Goal: Task Accomplishment & Management: Understand process/instructions

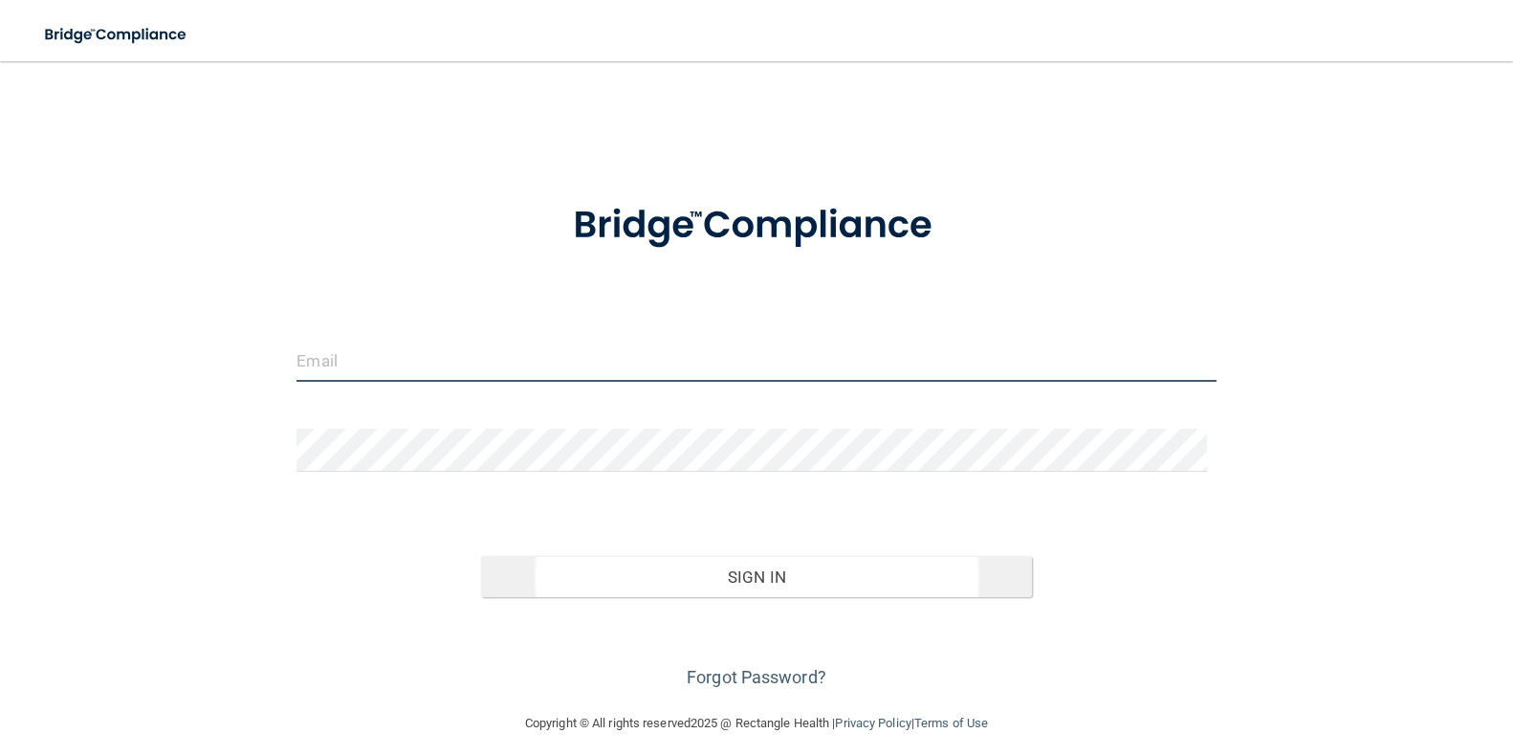
type input "[PERSON_NAME][EMAIL_ADDRESS][DOMAIN_NAME]"
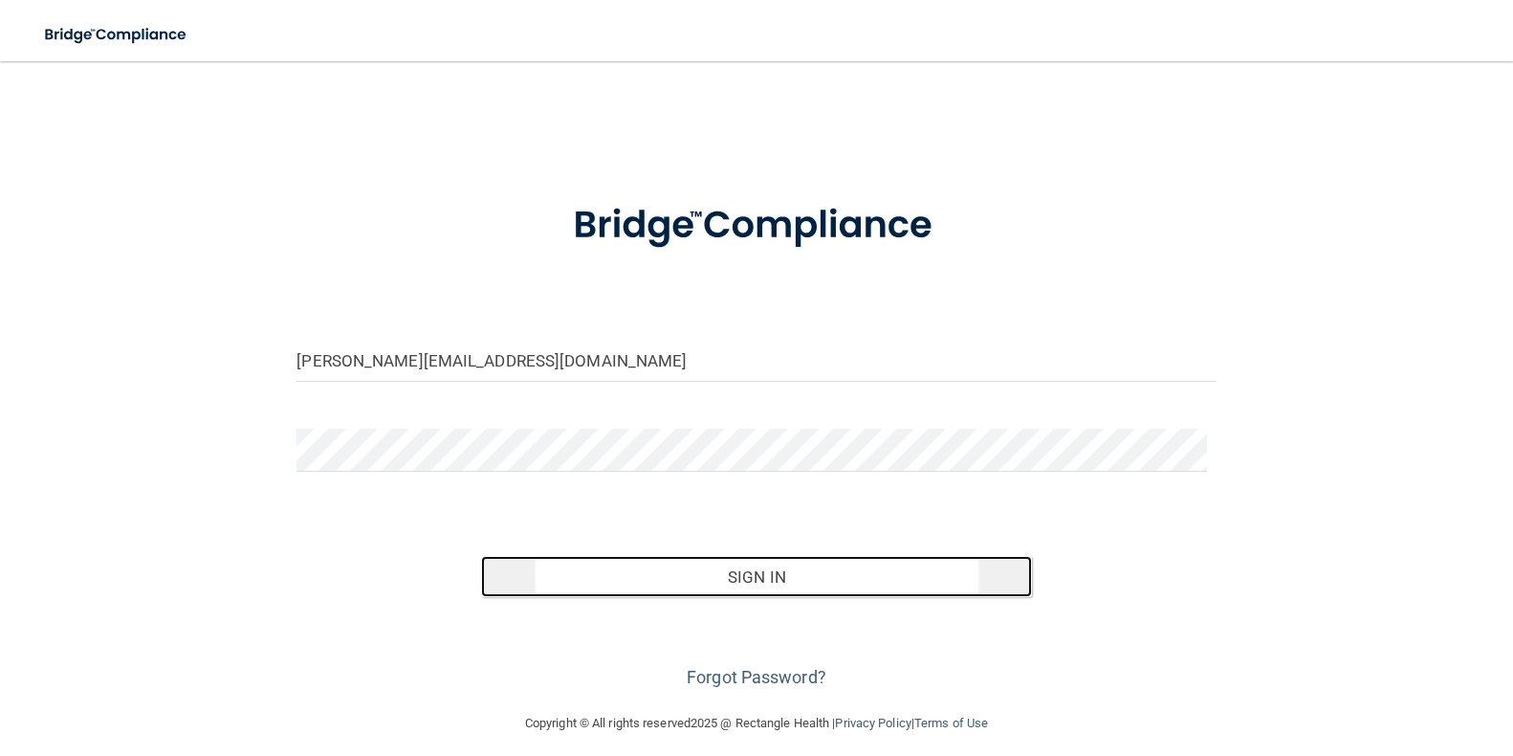
click at [746, 569] on button "Sign In" at bounding box center [757, 577] width 552 height 42
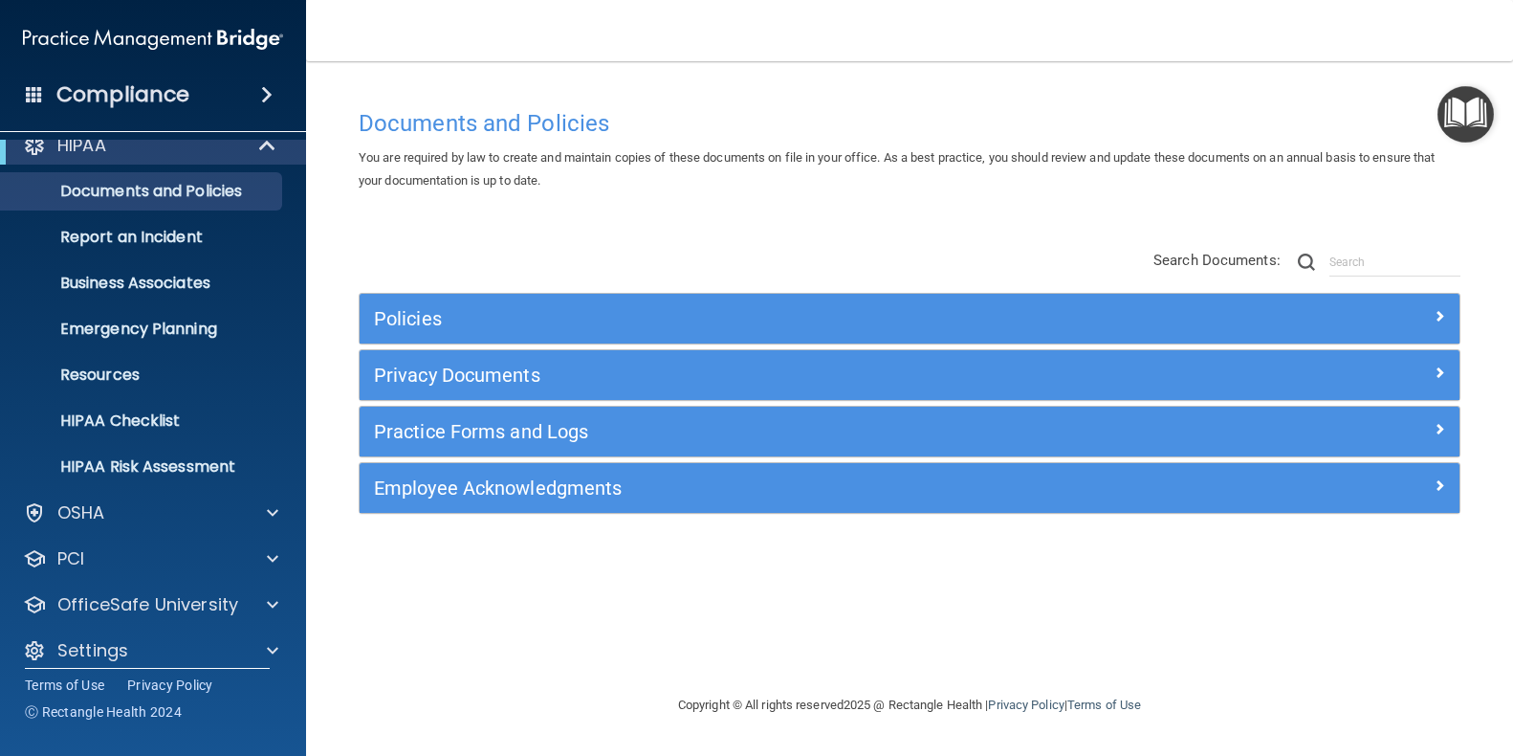
scroll to position [38, 0]
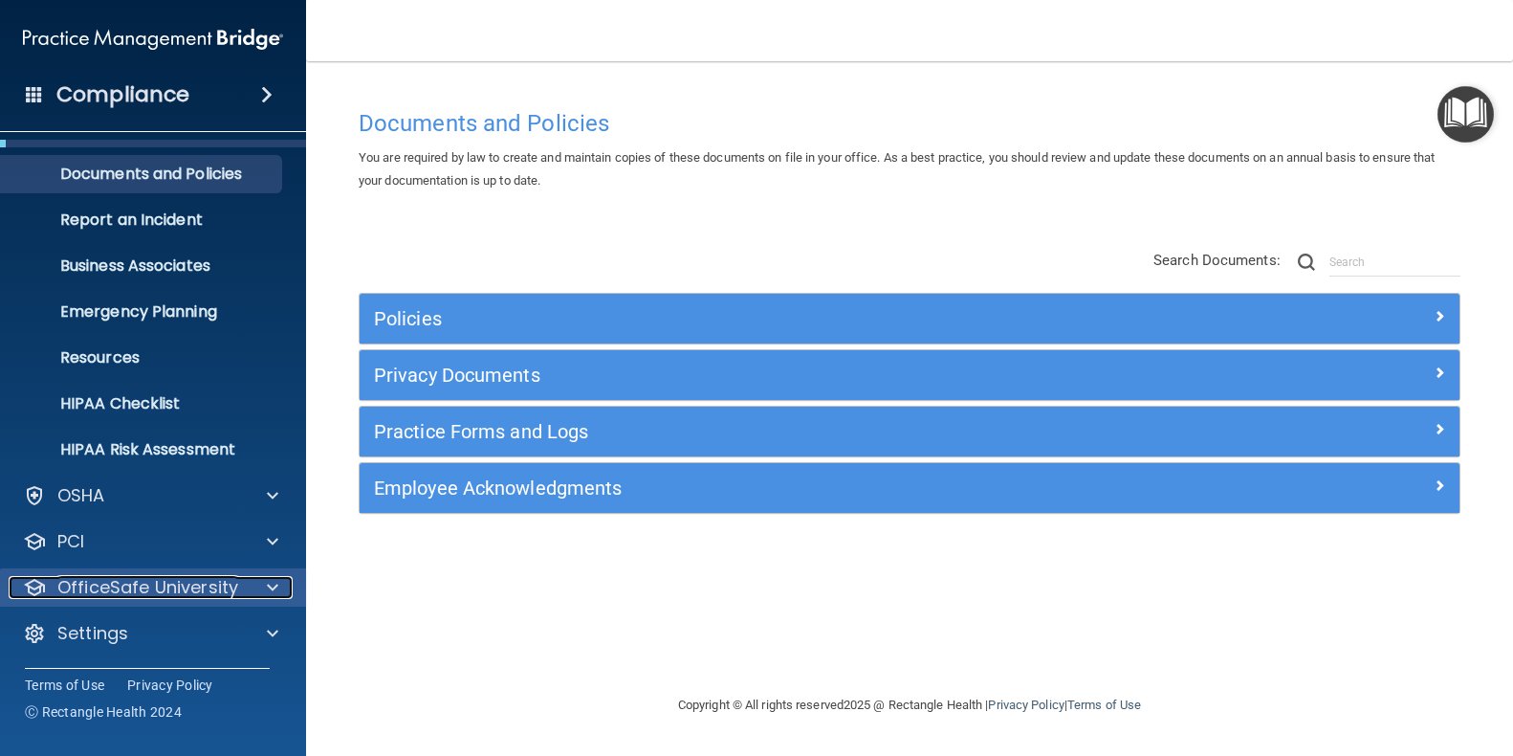
click at [273, 582] on span at bounding box center [272, 587] width 11 height 23
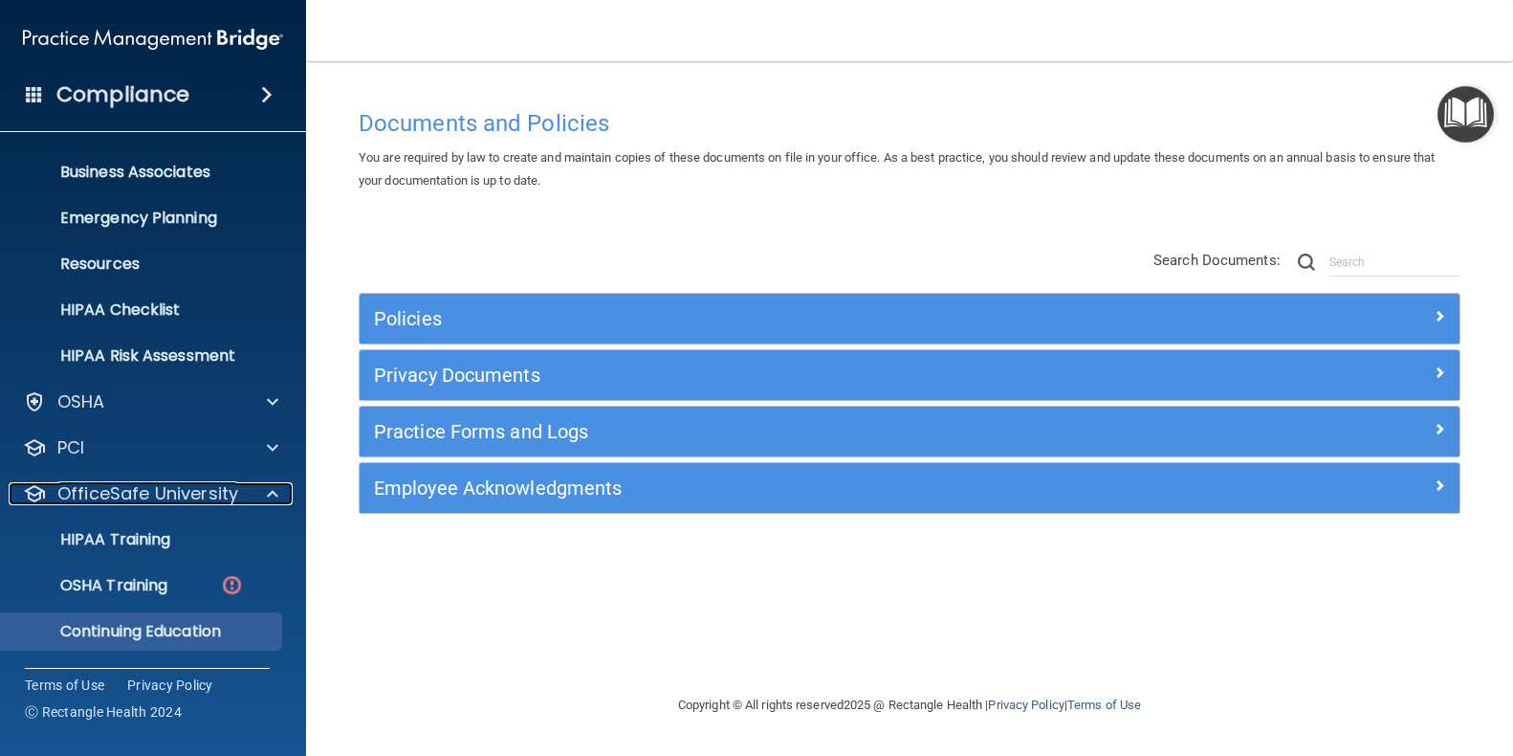
scroll to position [176, 0]
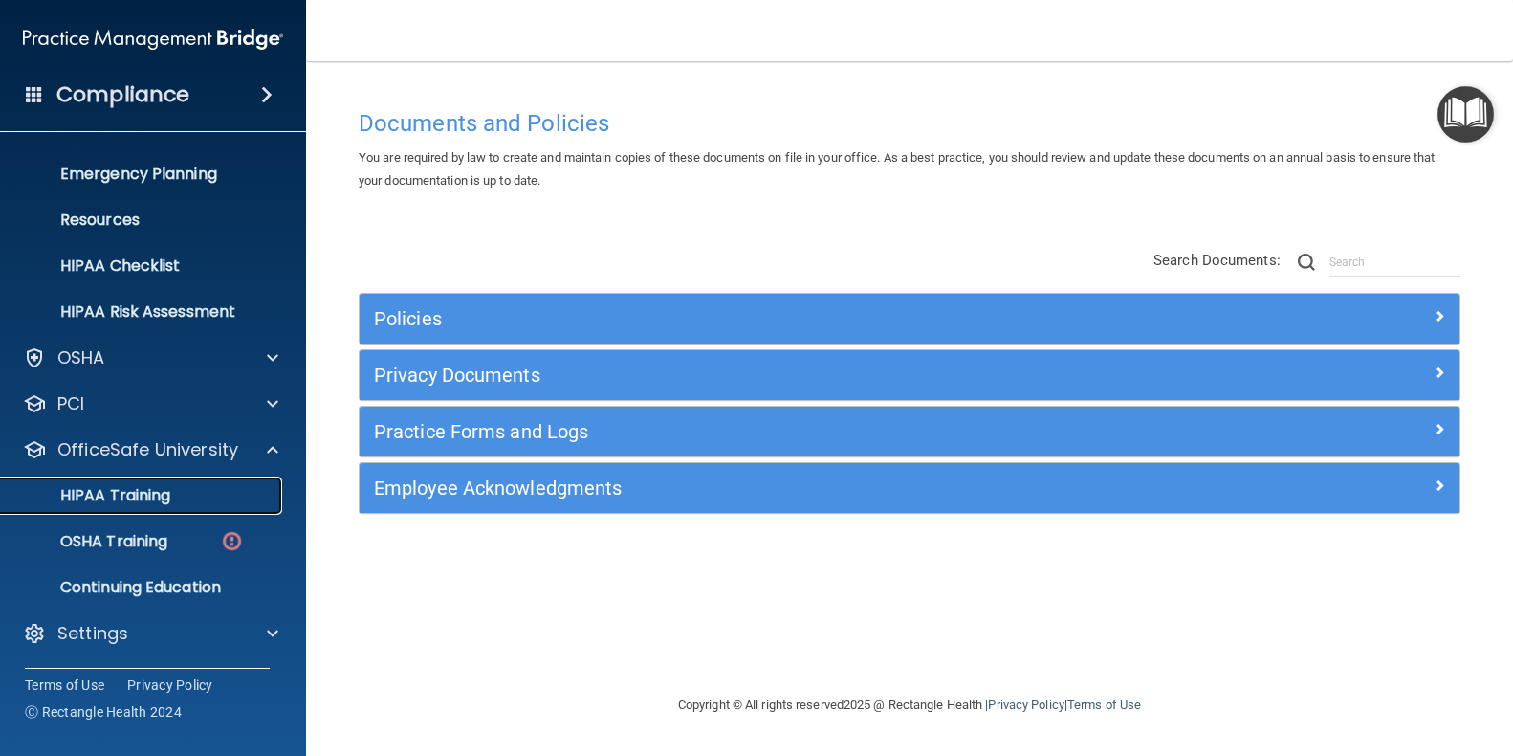
click at [145, 494] on p "HIPAA Training" at bounding box center [91, 495] width 158 height 19
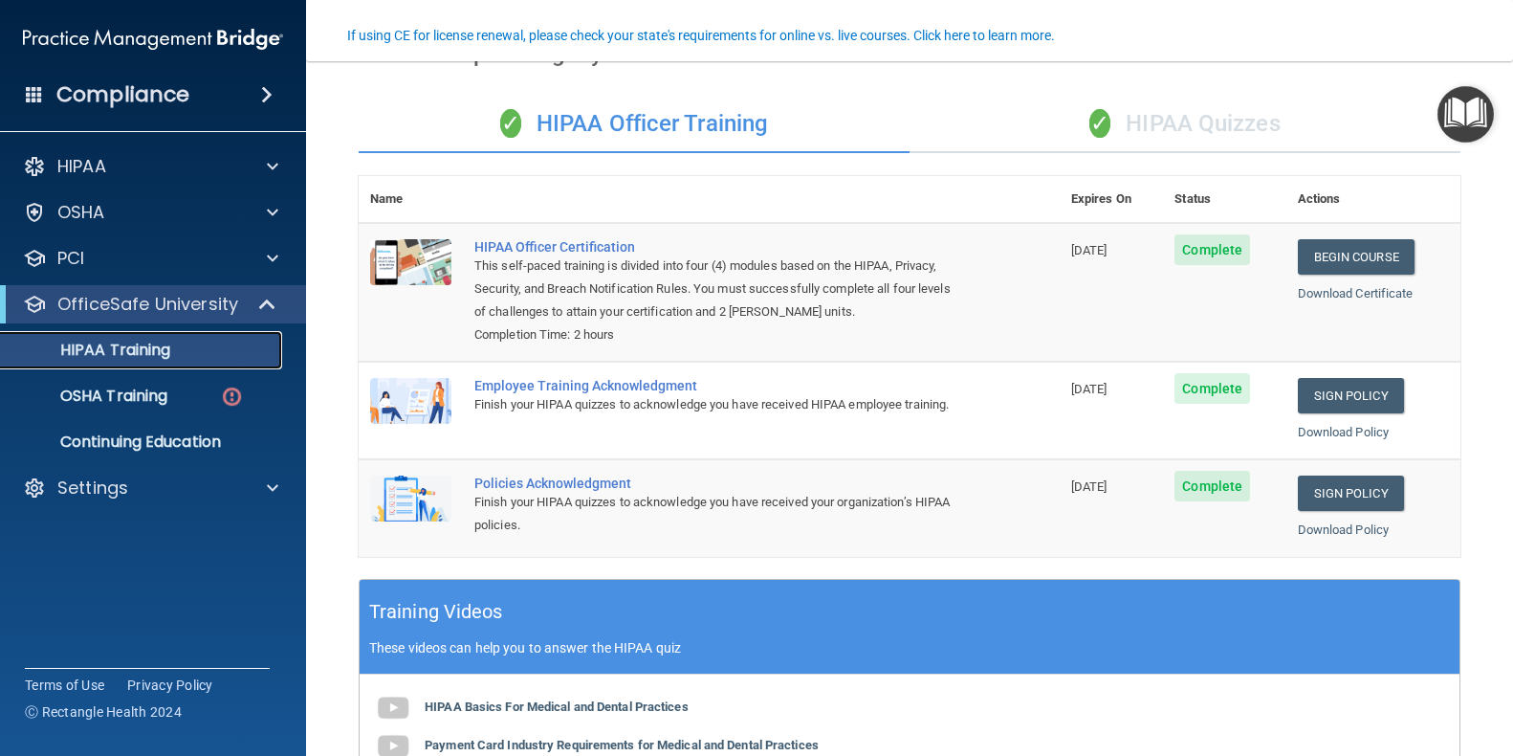
scroll to position [160, 0]
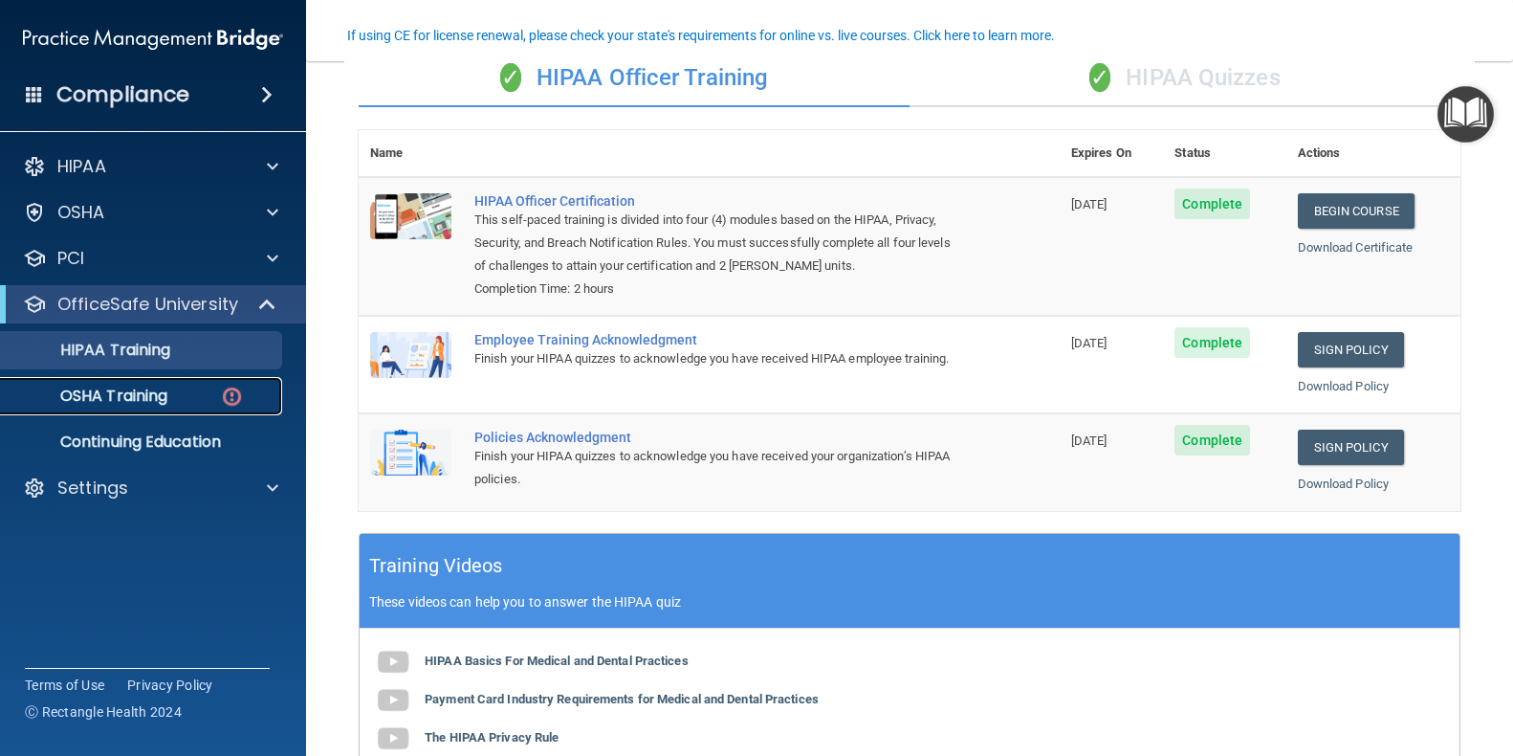
click at [160, 396] on p "OSHA Training" at bounding box center [89, 395] width 155 height 19
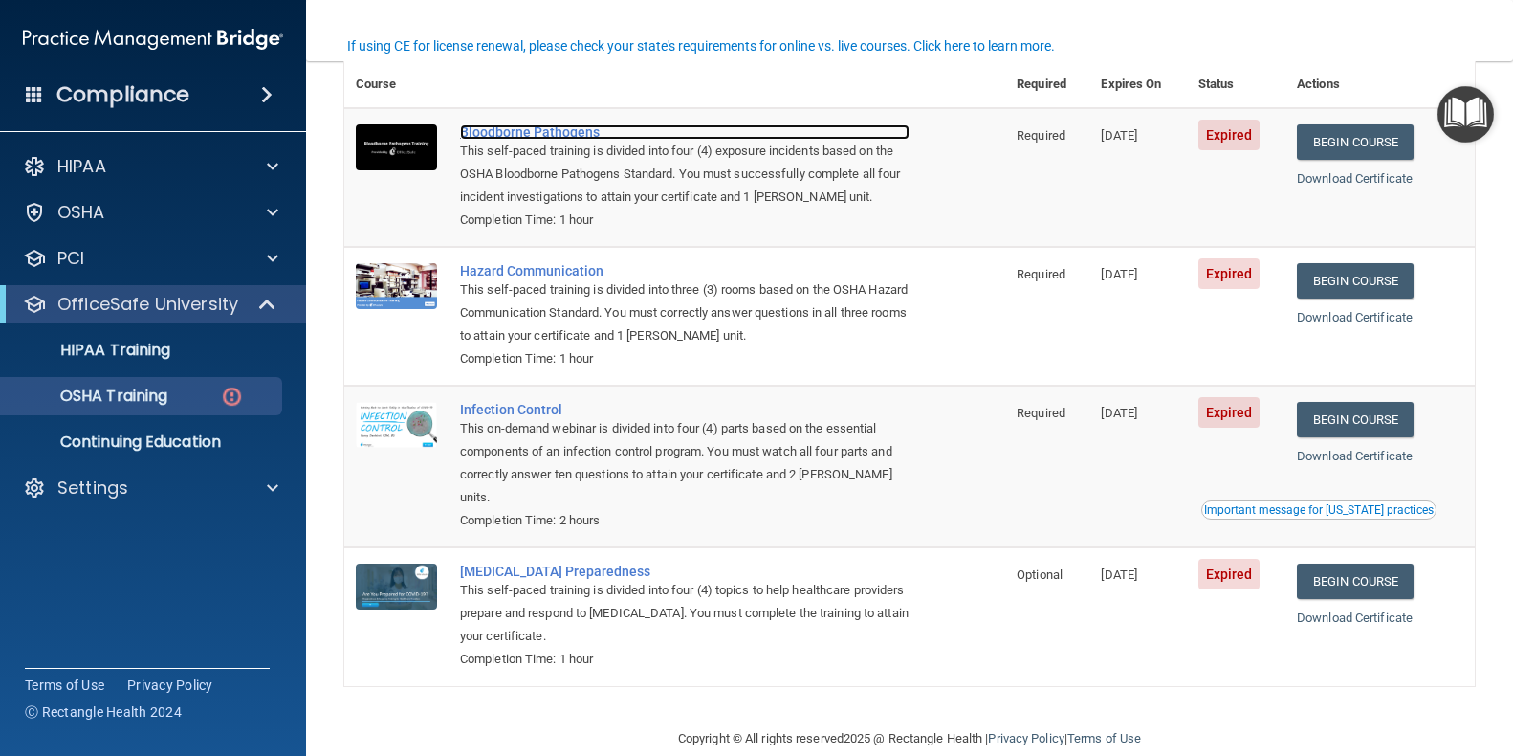
click at [571, 133] on div "Bloodborne Pathogens" at bounding box center [685, 131] width 450 height 15
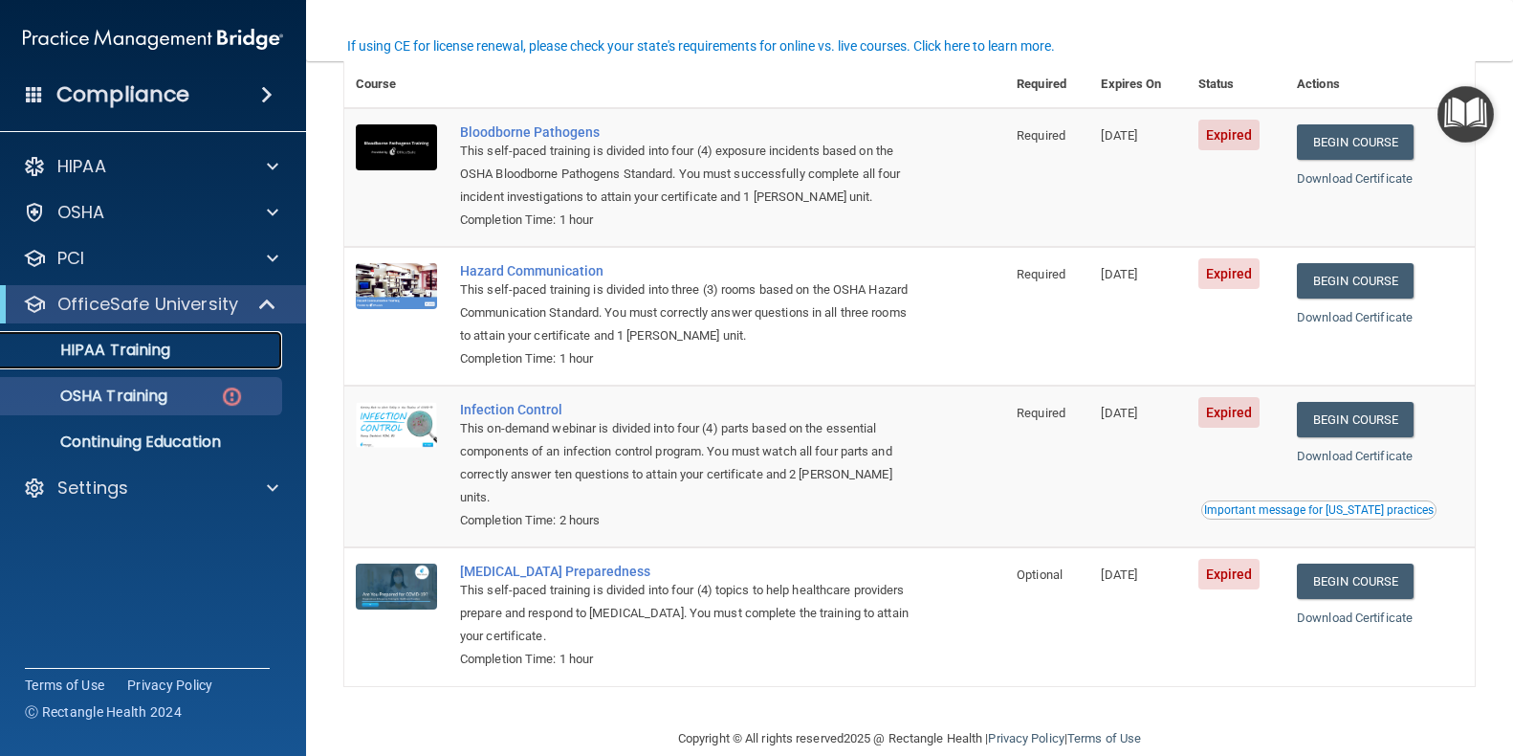
click at [146, 347] on p "HIPAA Training" at bounding box center [91, 349] width 158 height 19
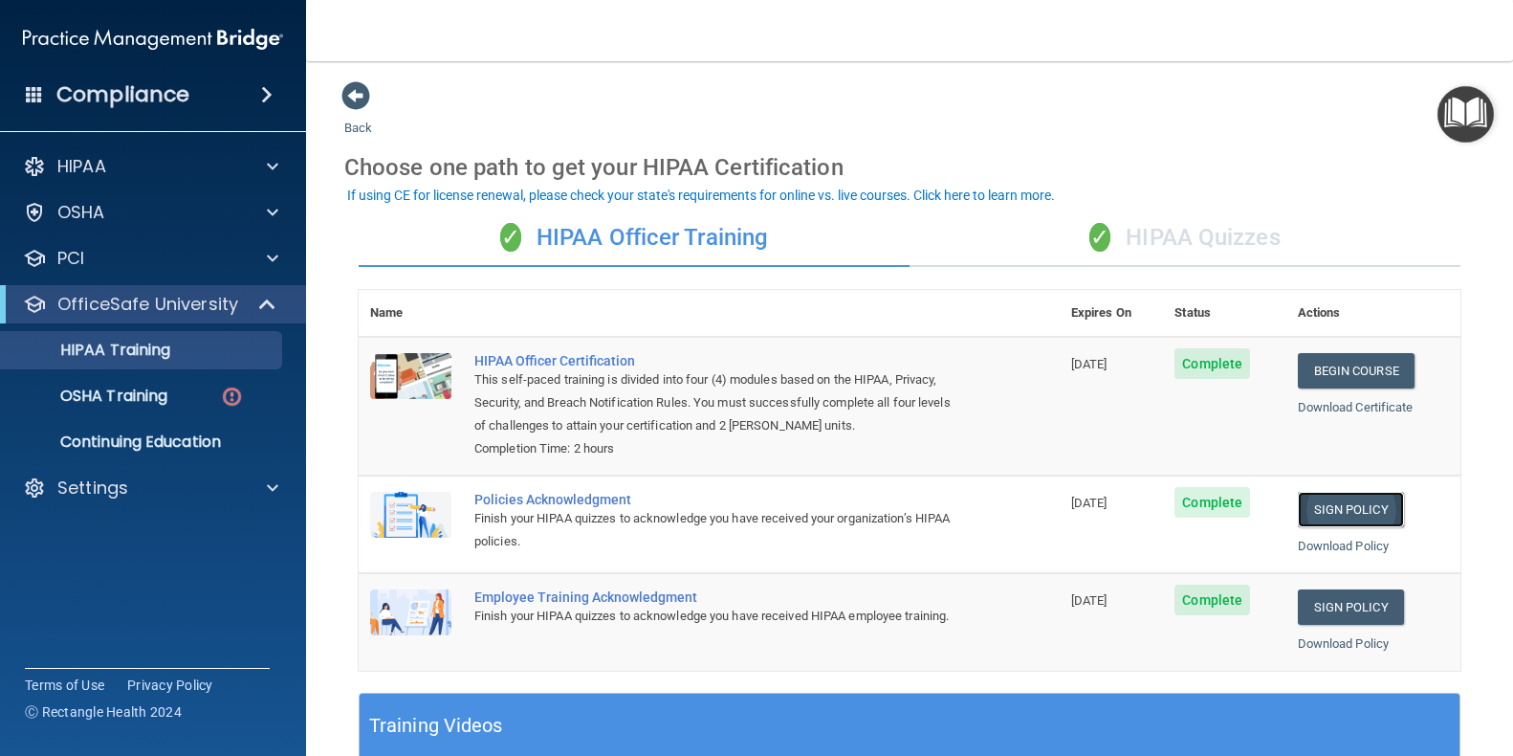
click at [1339, 507] on link "Sign Policy" at bounding box center [1351, 509] width 106 height 35
click at [1339, 603] on link "Sign Policy" at bounding box center [1351, 606] width 106 height 35
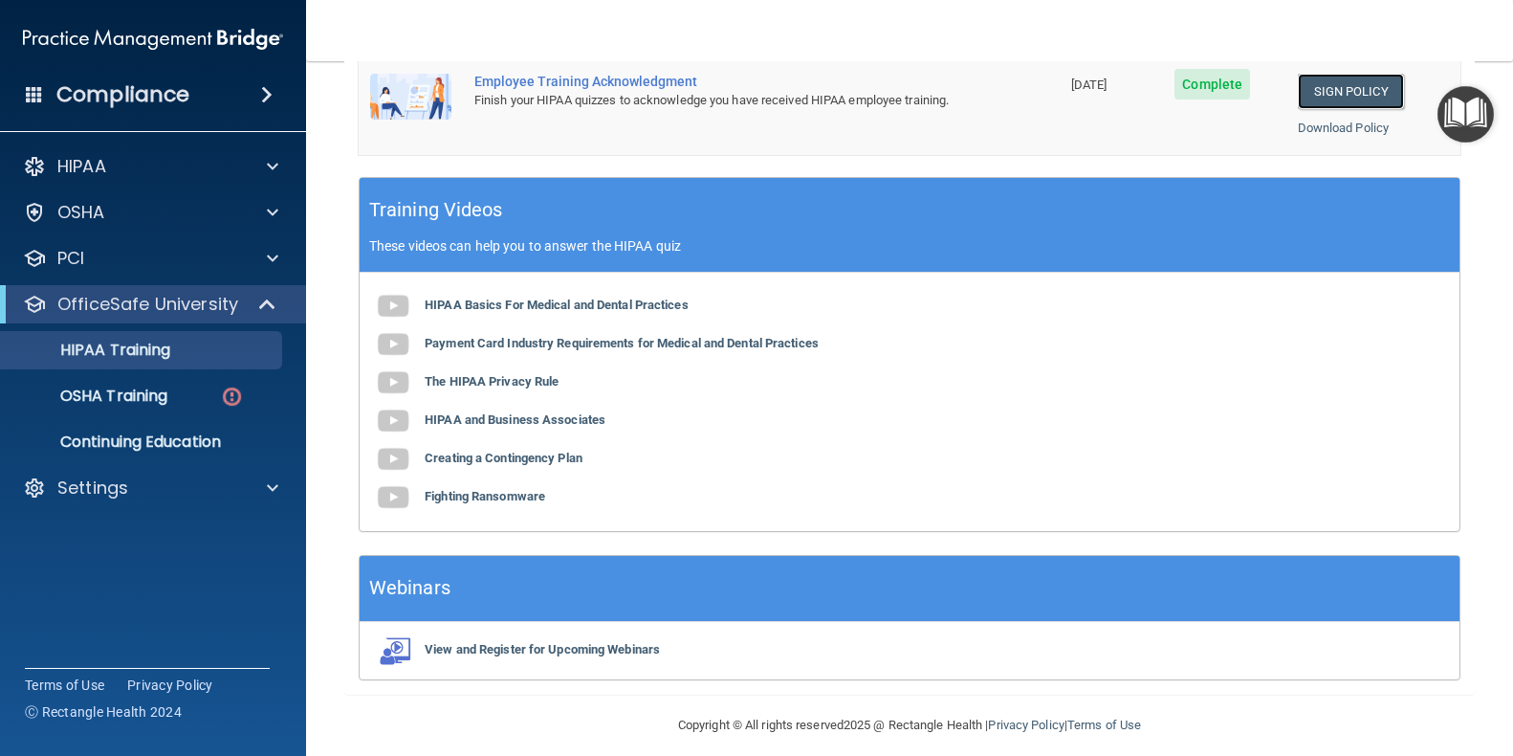
scroll to position [532, 0]
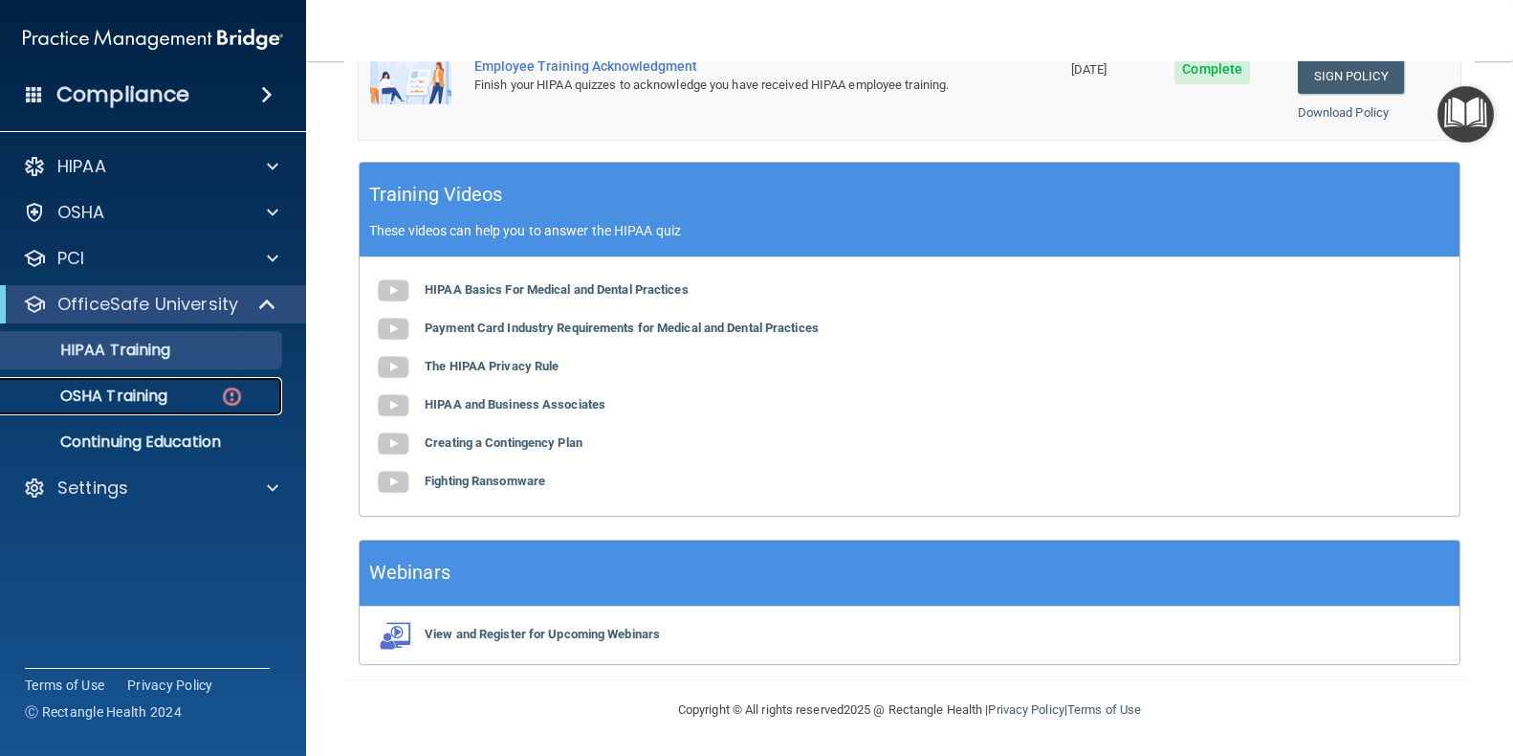
click at [84, 392] on p "OSHA Training" at bounding box center [89, 395] width 155 height 19
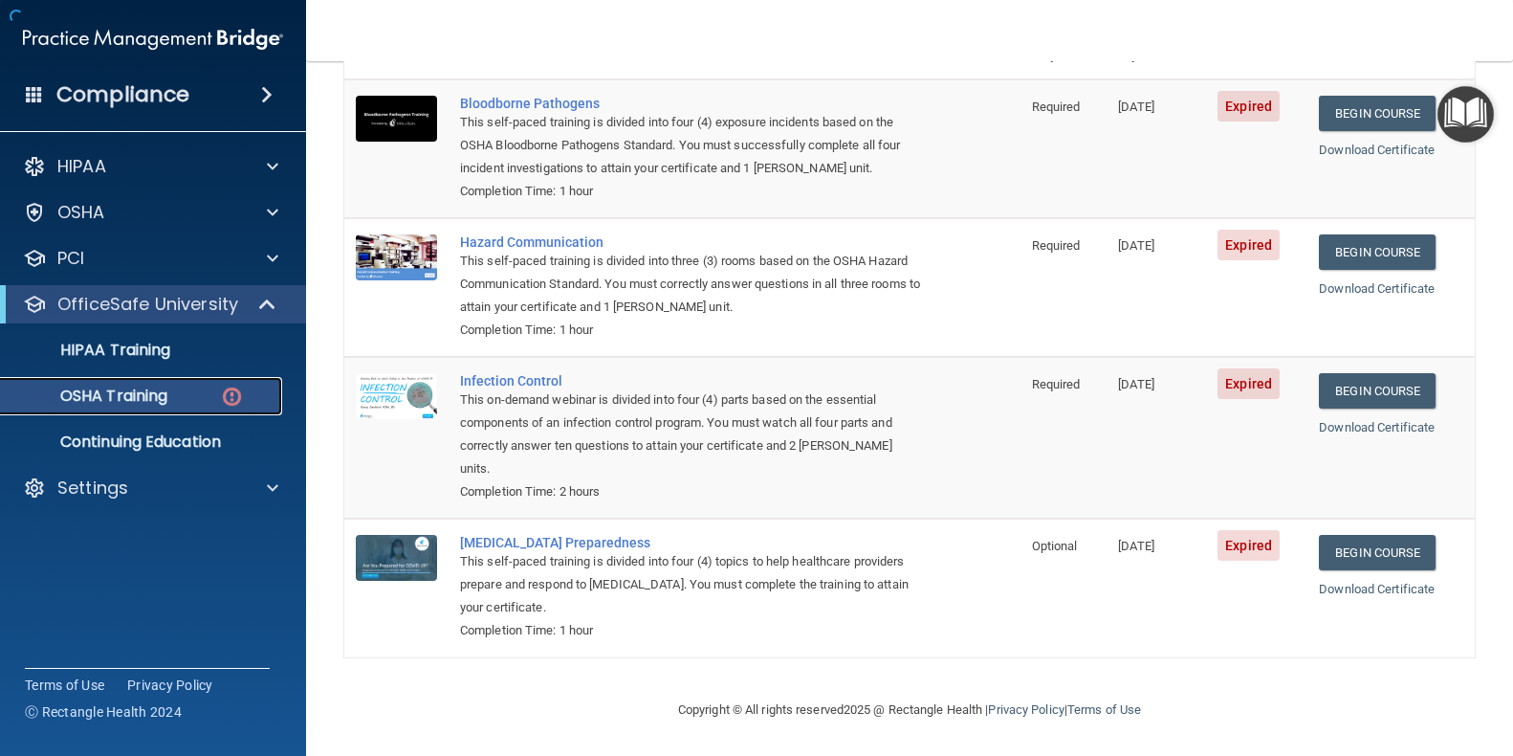
scroll to position [170, 0]
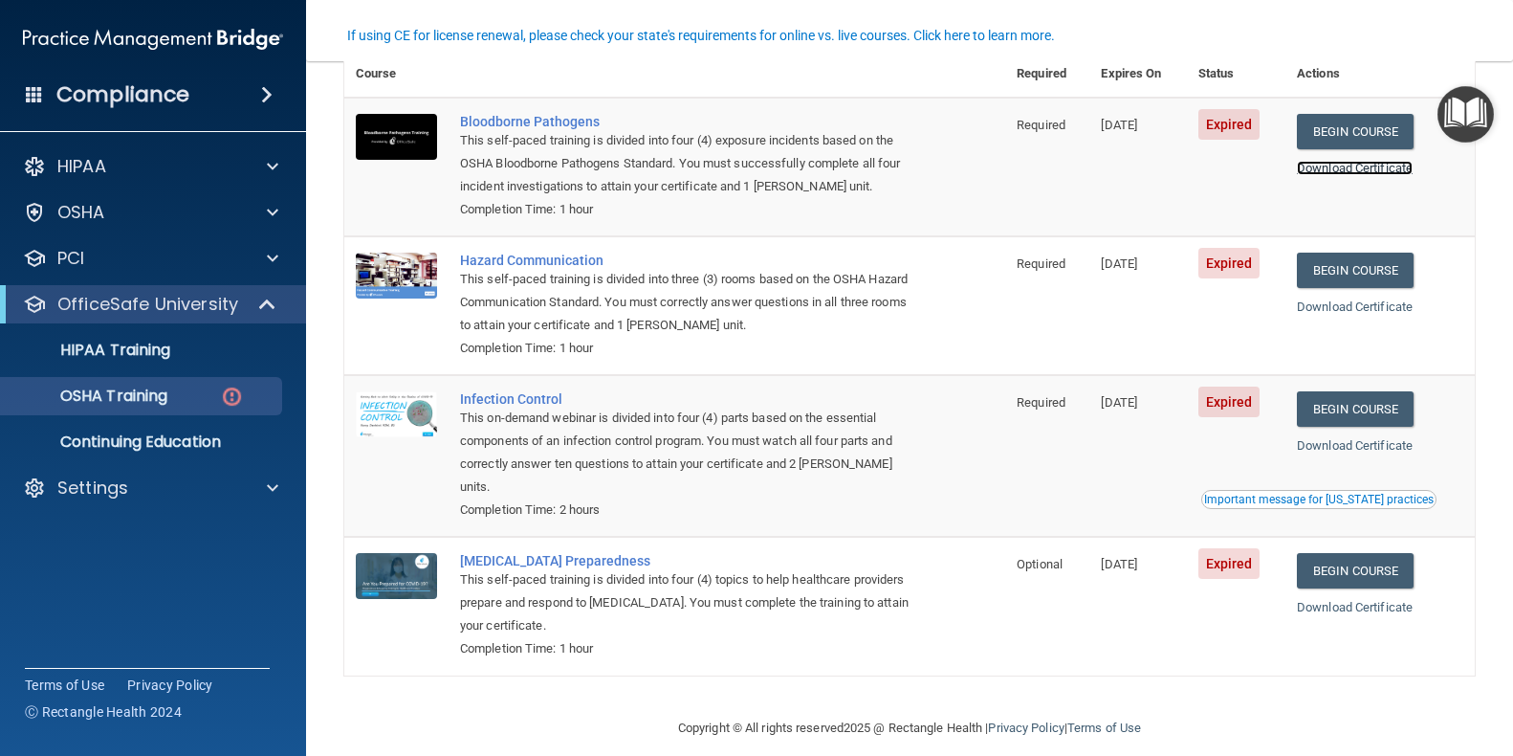
click at [1397, 170] on link "Download Certificate" at bounding box center [1355, 168] width 116 height 14
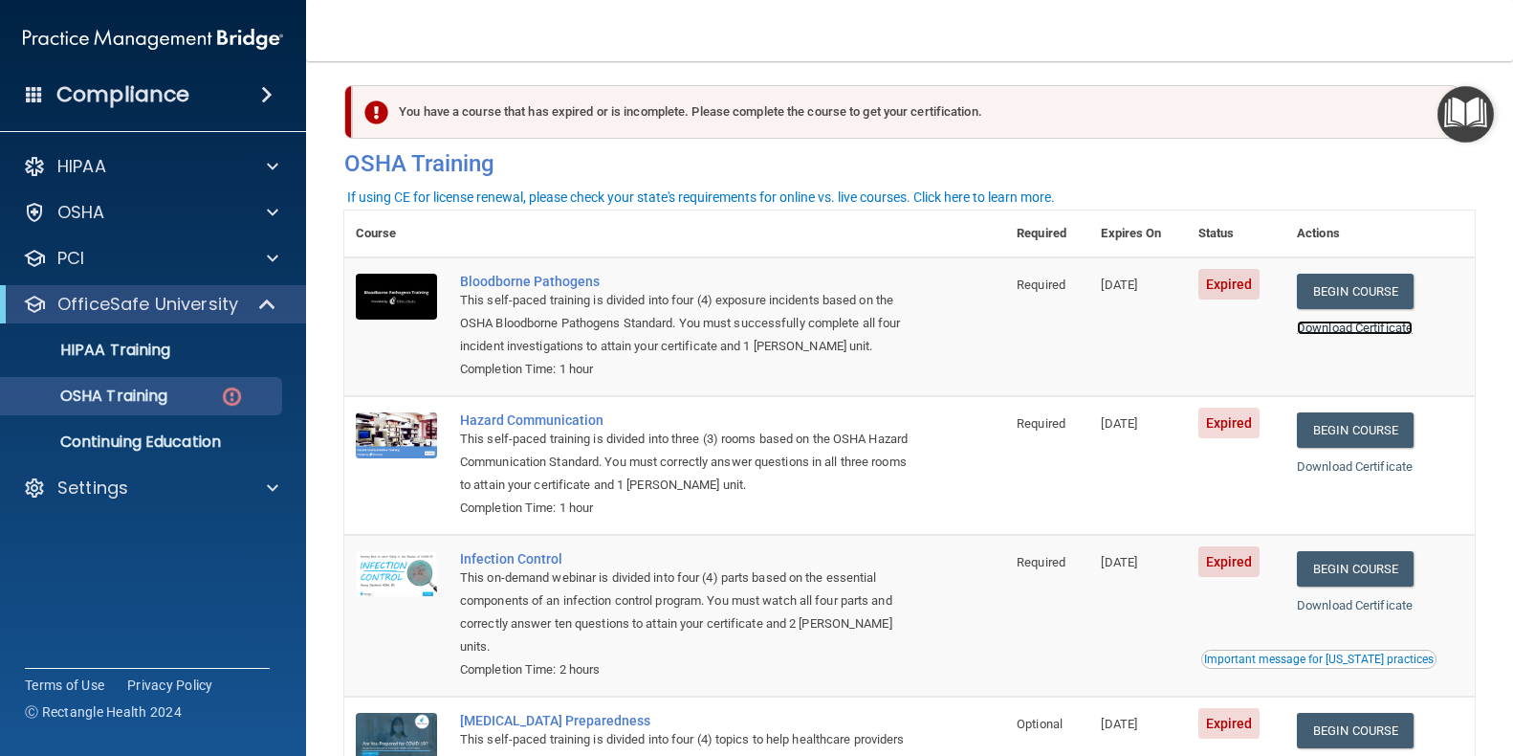
scroll to position [0, 0]
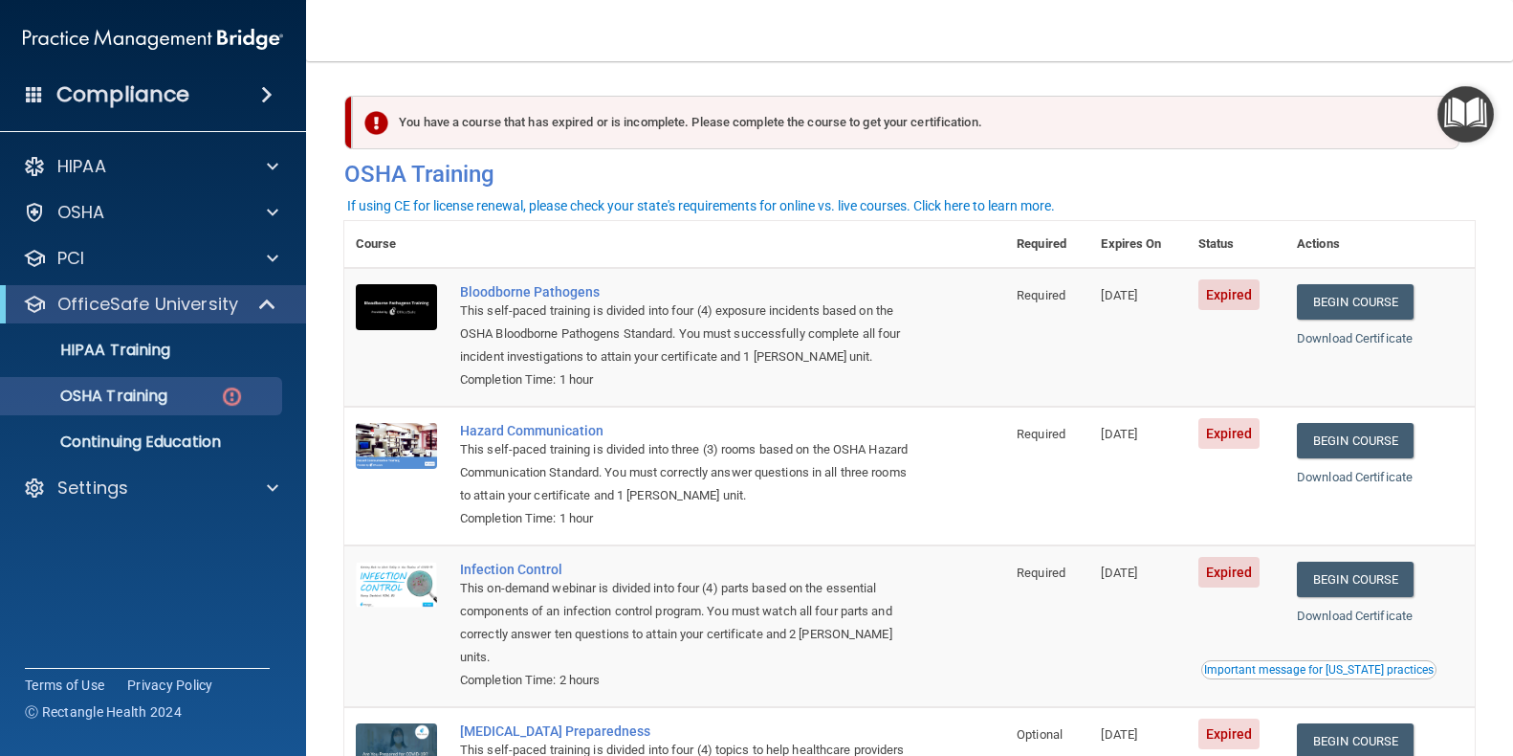
click at [1457, 102] on img "Open Resource Center" at bounding box center [1466, 114] width 56 height 56
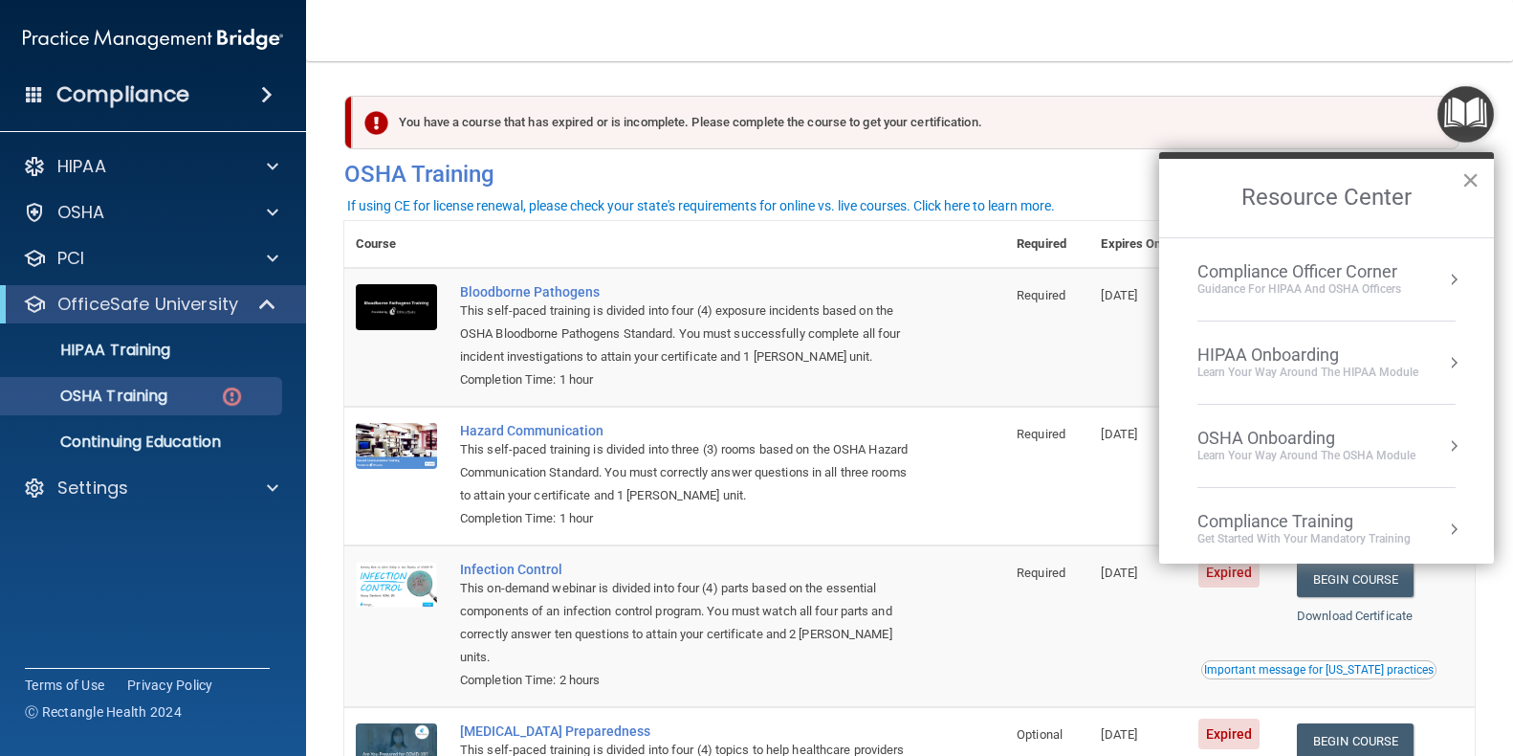
click at [1473, 184] on button "×" at bounding box center [1470, 180] width 18 height 31
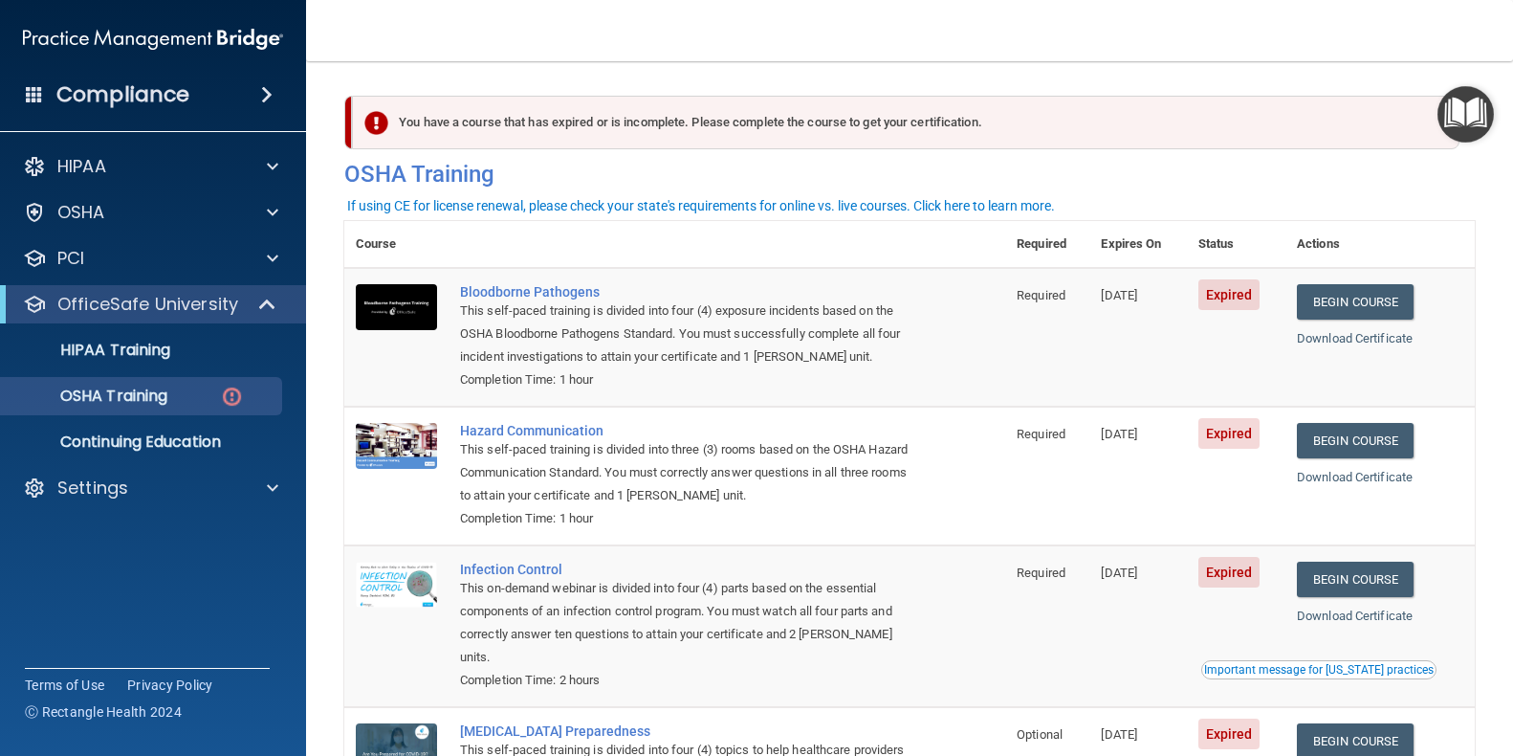
click at [1223, 300] on span "Expired" at bounding box center [1229, 294] width 62 height 31
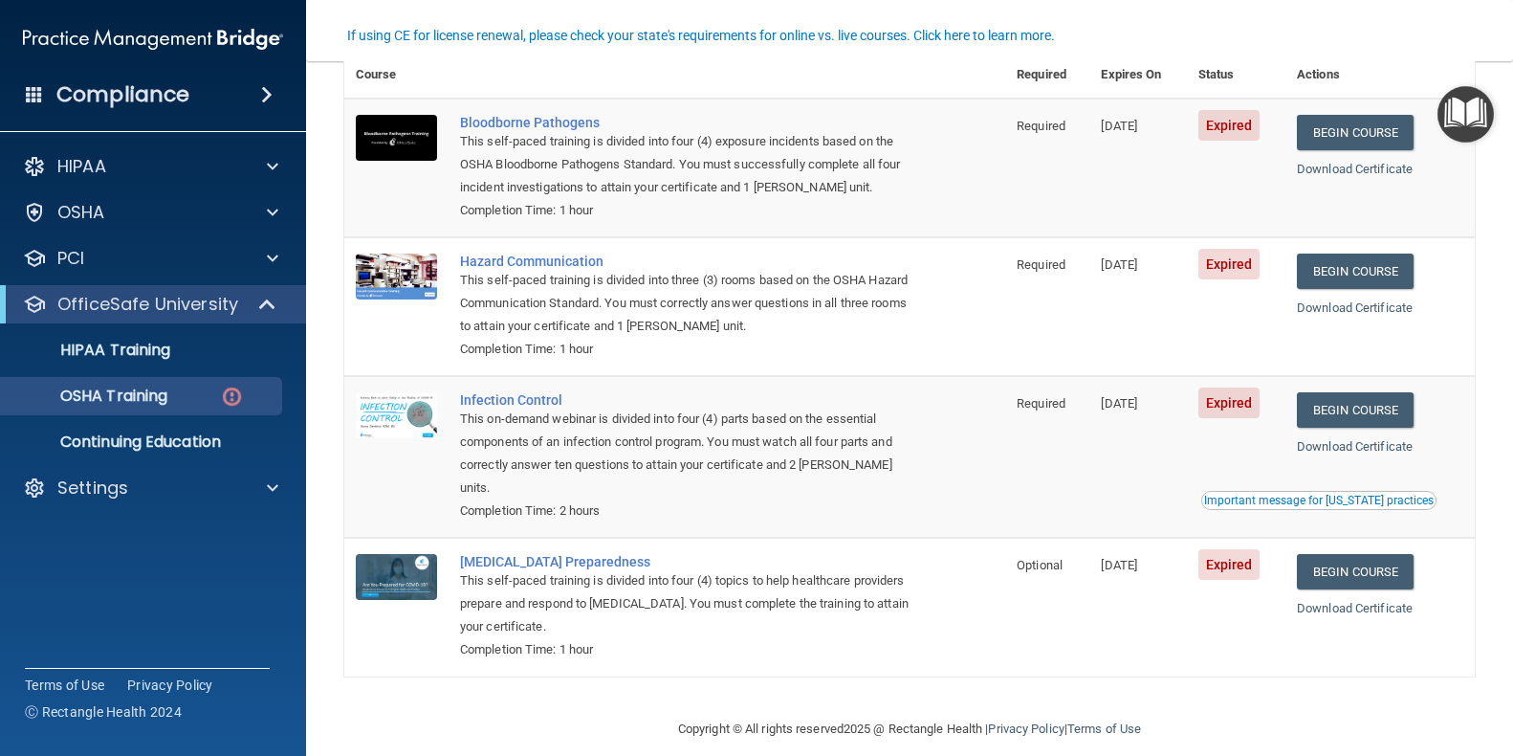
scroll to position [170, 0]
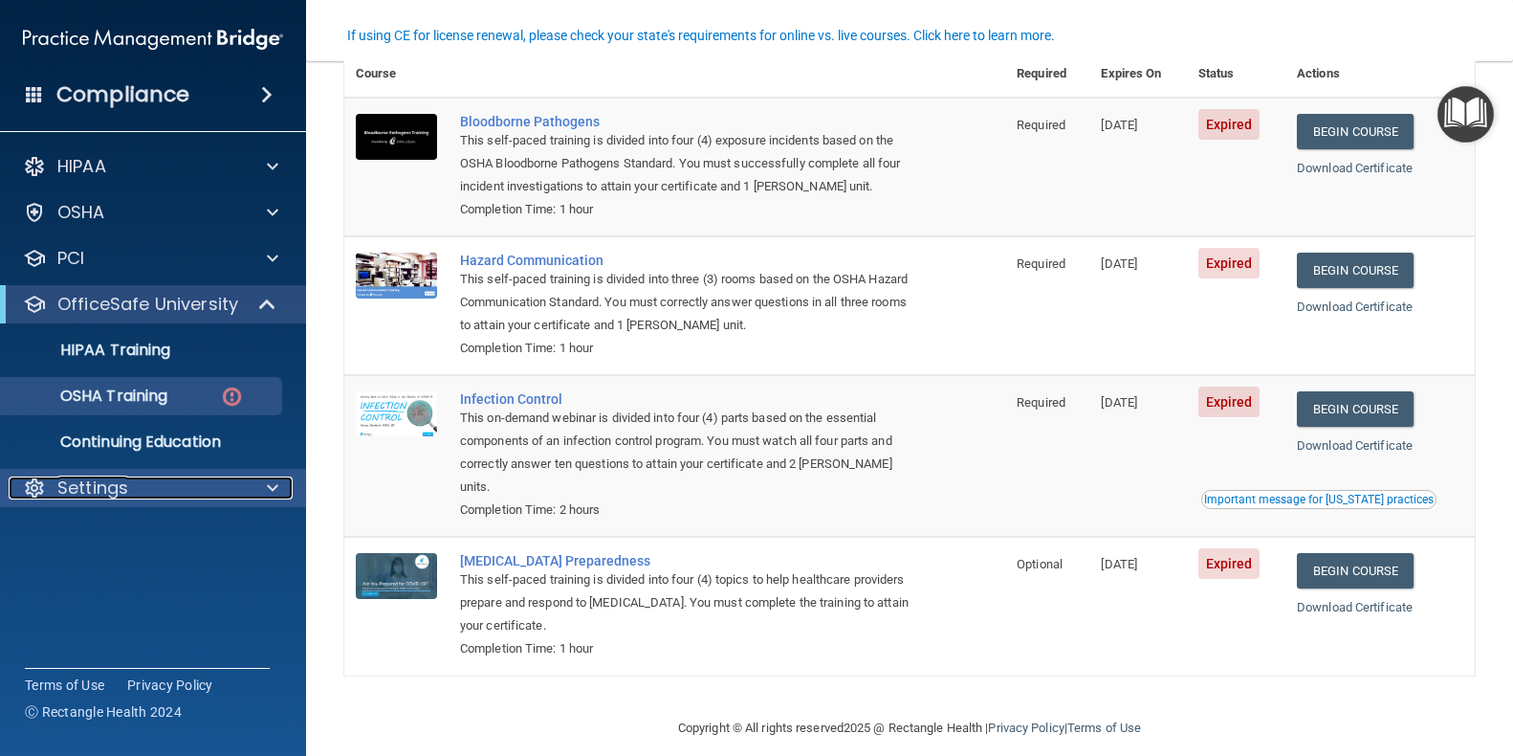
click at [104, 483] on p "Settings" at bounding box center [92, 487] width 71 height 23
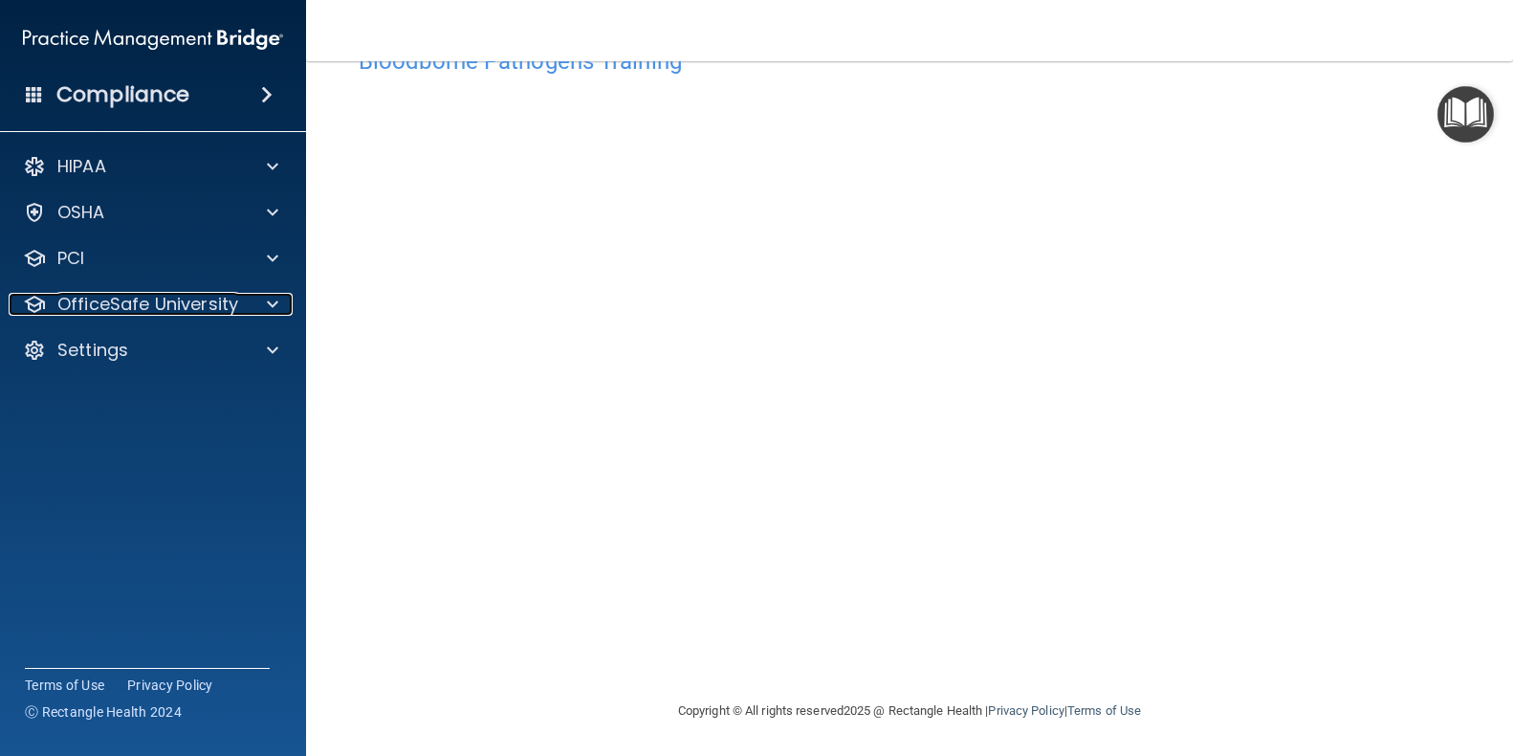
scroll to position [63, 0]
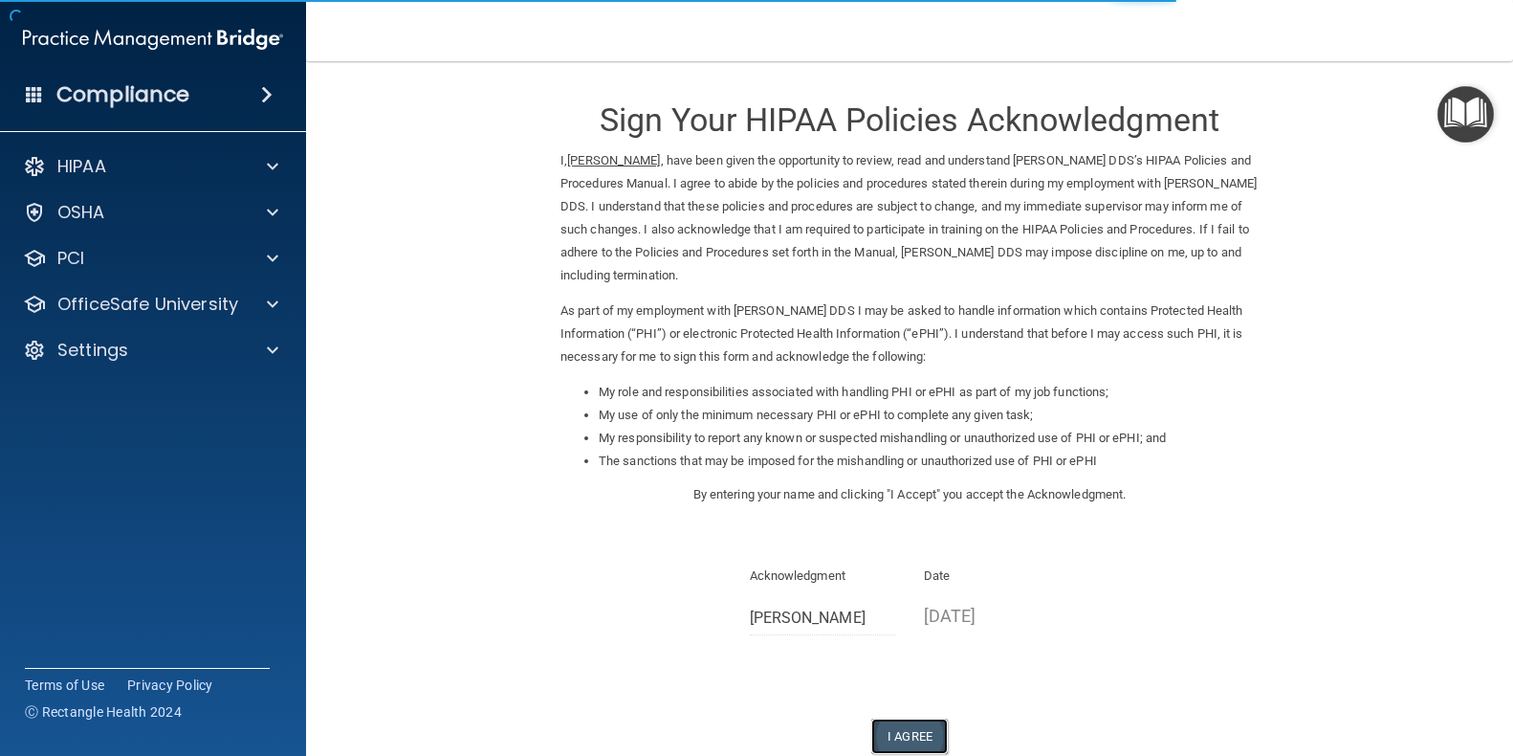
click at [887, 739] on button "I Agree" at bounding box center [909, 735] width 77 height 35
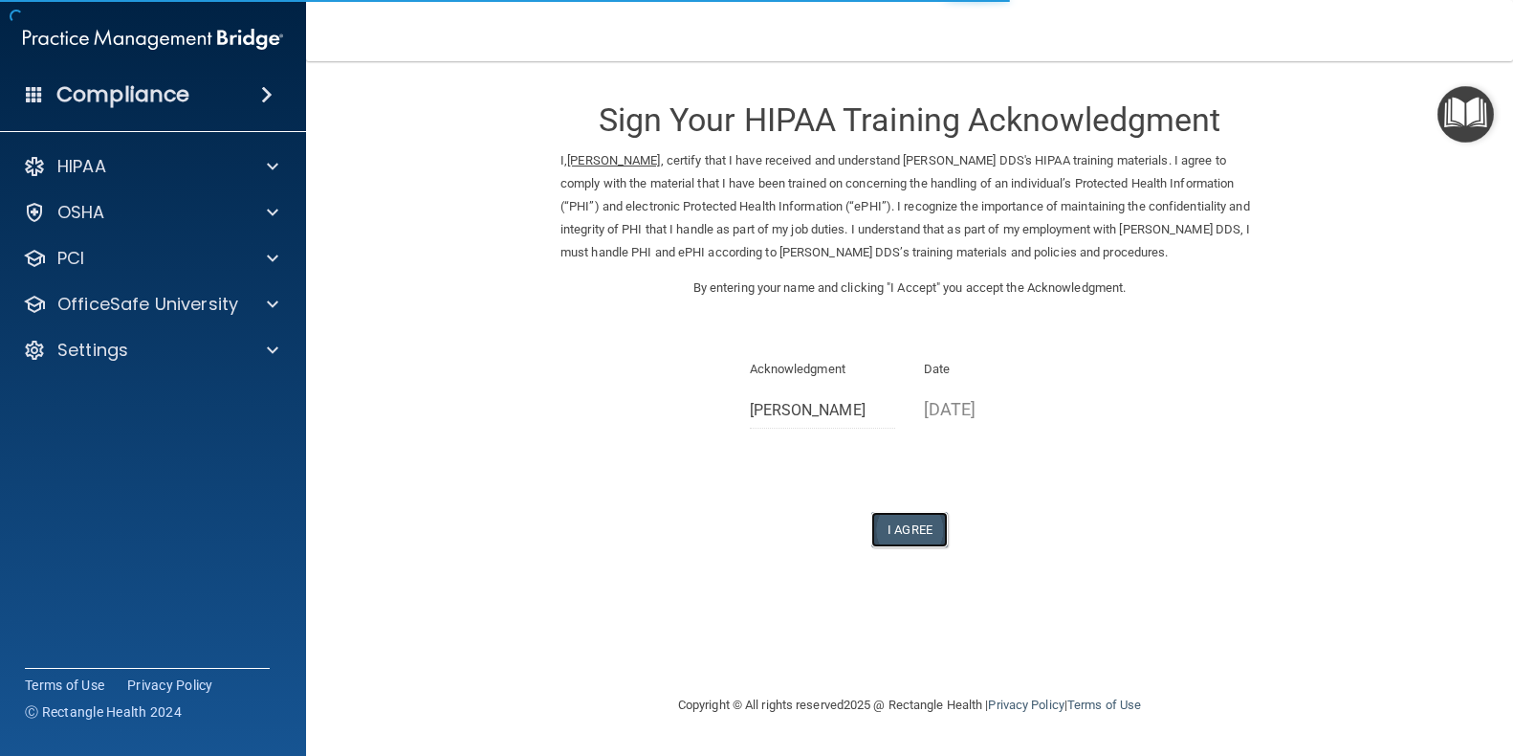
click at [903, 516] on button "I Agree" at bounding box center [909, 529] width 77 height 35
